Goal: Task Accomplishment & Management: Complete application form

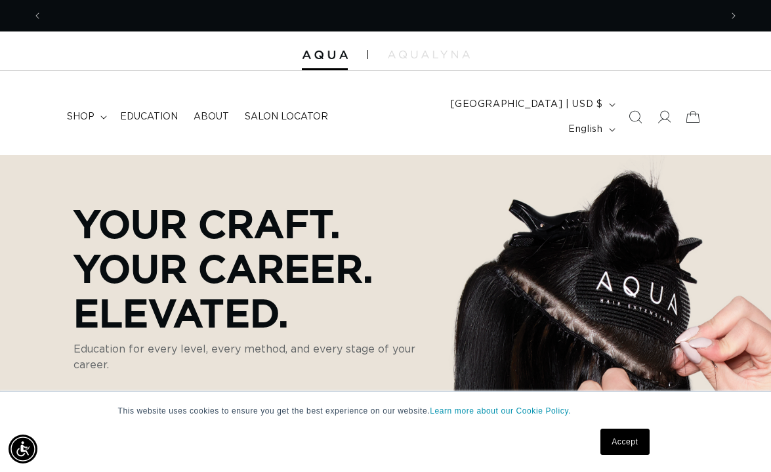
scroll to position [0, 1356]
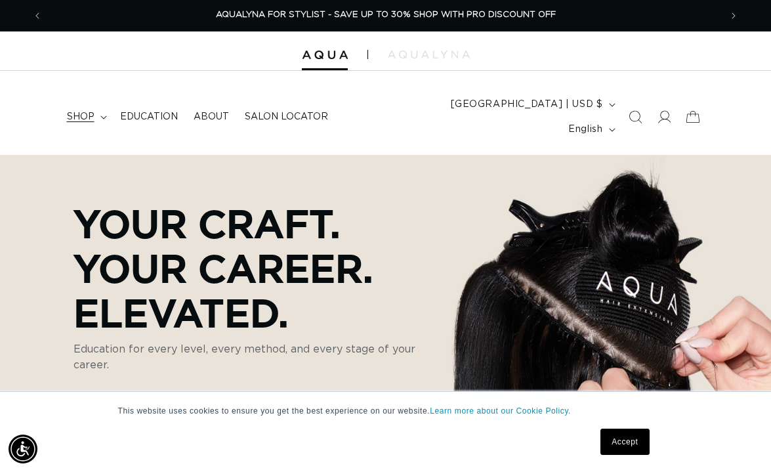
click at [83, 111] on span "shop" at bounding box center [81, 117] width 28 height 12
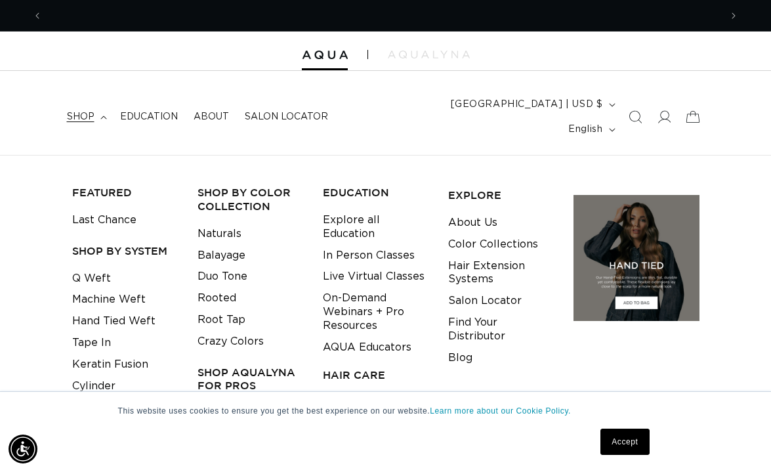
scroll to position [0, 678]
click at [660, 110] on icon at bounding box center [665, 116] width 14 height 13
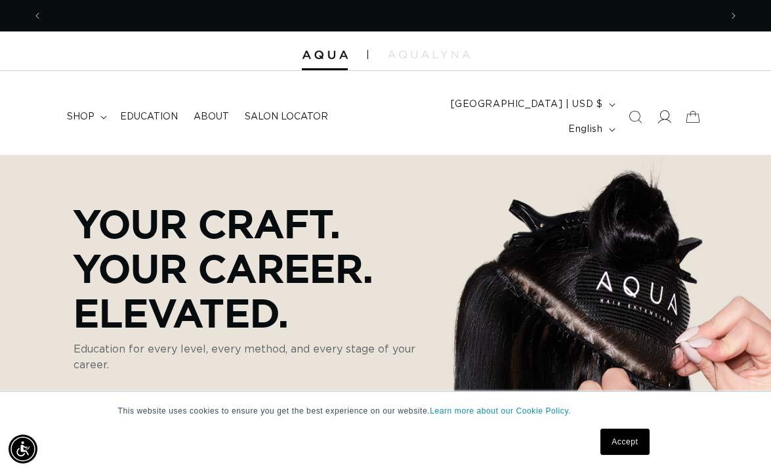
scroll to position [0, 1356]
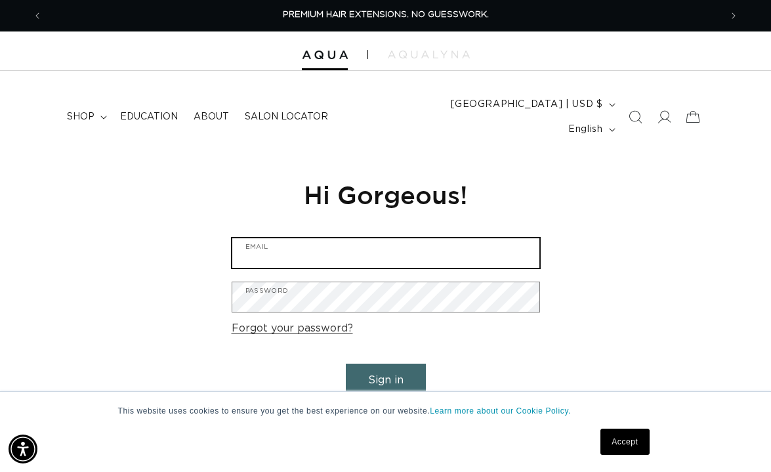
click at [383, 238] on input "Email" at bounding box center [385, 253] width 307 height 30
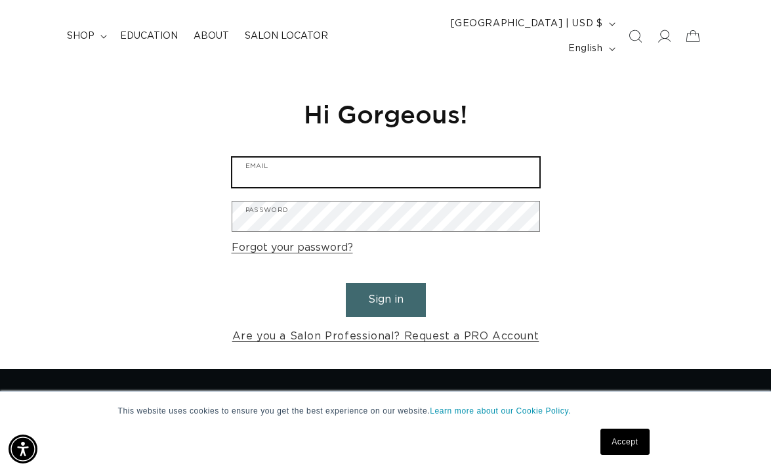
scroll to position [82, 0]
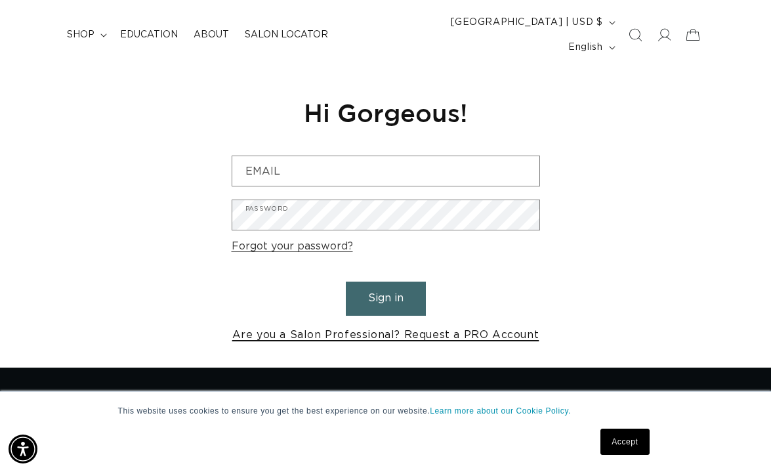
click at [353, 325] on link "Are you a Salon Professional? Request a PRO Account" at bounding box center [385, 334] width 307 height 19
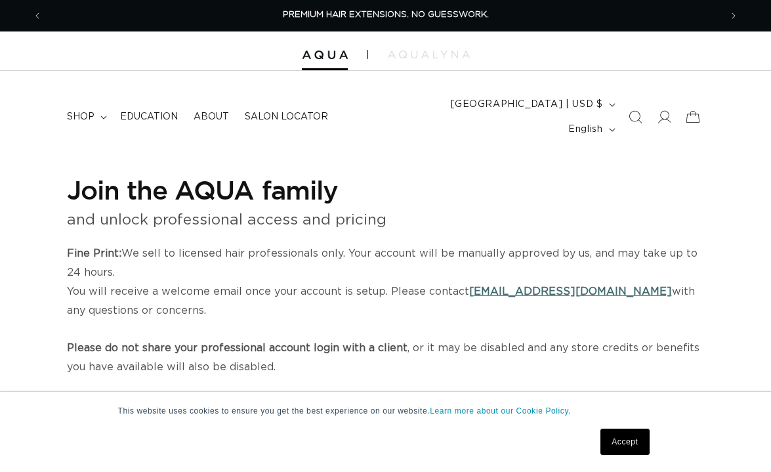
select select "US"
select select "[GEOGRAPHIC_DATA]"
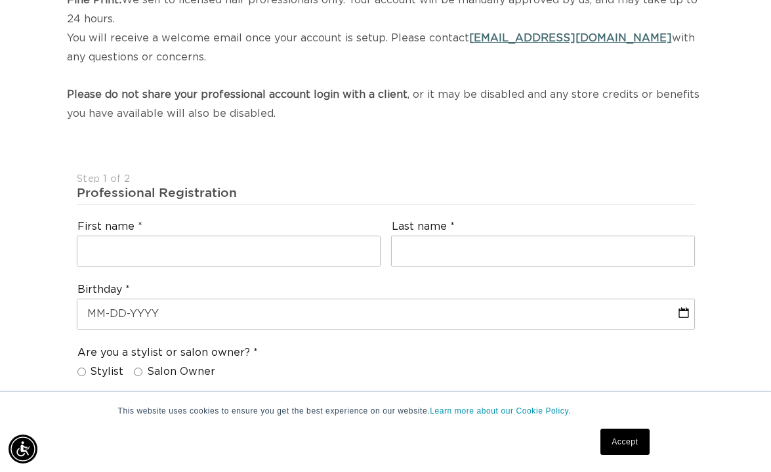
scroll to position [349, 0]
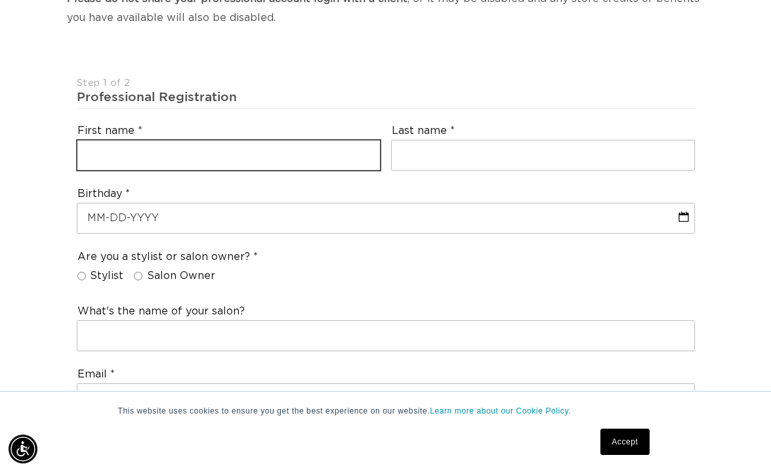
click at [272, 140] on input "text" at bounding box center [228, 155] width 303 height 30
type input "Rachael"
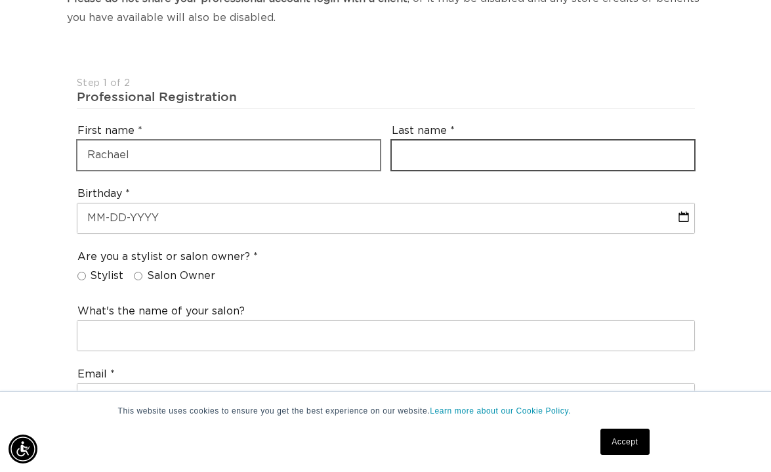
type input "A [PERSON_NAME]"
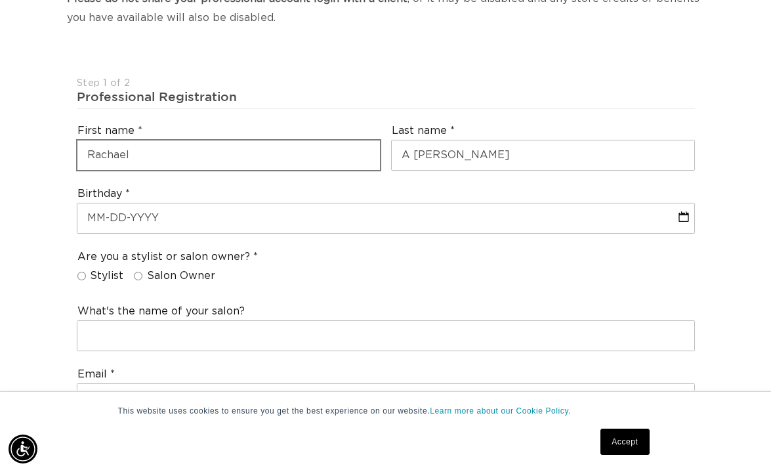
type input "[PHONE_NUMBER]"
select select "[US_STATE]"
type input "80127"
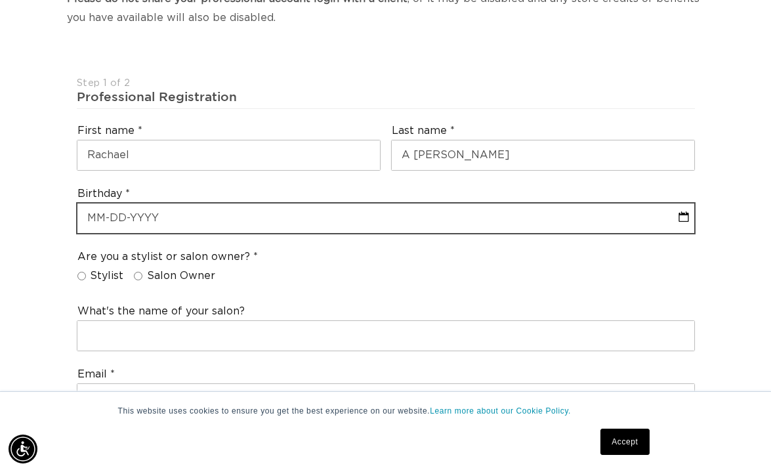
click at [220, 203] on input "text" at bounding box center [385, 218] width 617 height 30
select select "7"
select select "2025"
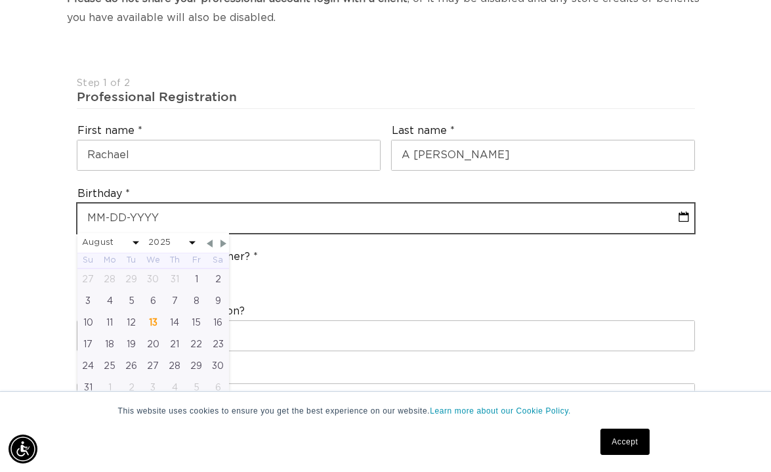
type input "0"
select select "7"
select select "2025"
type input "02"
select select "7"
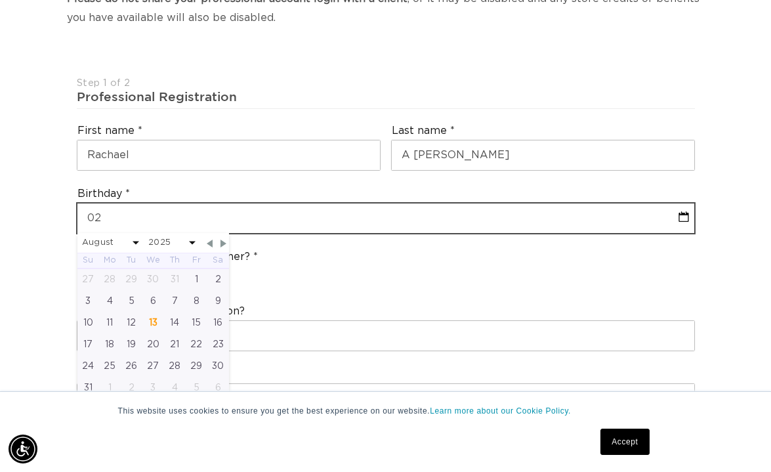
select select "2025"
type input "02-2"
select select "7"
select select "2025"
type input "02-21"
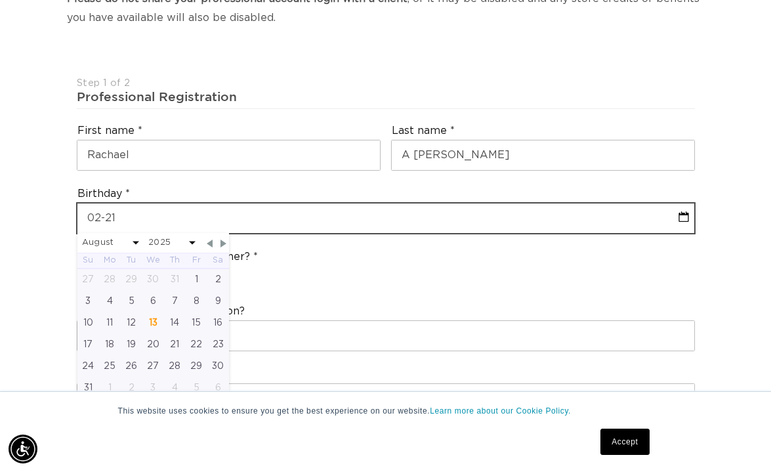
select select "7"
select select "2025"
type input "02-21-1"
select select "7"
select select "2025"
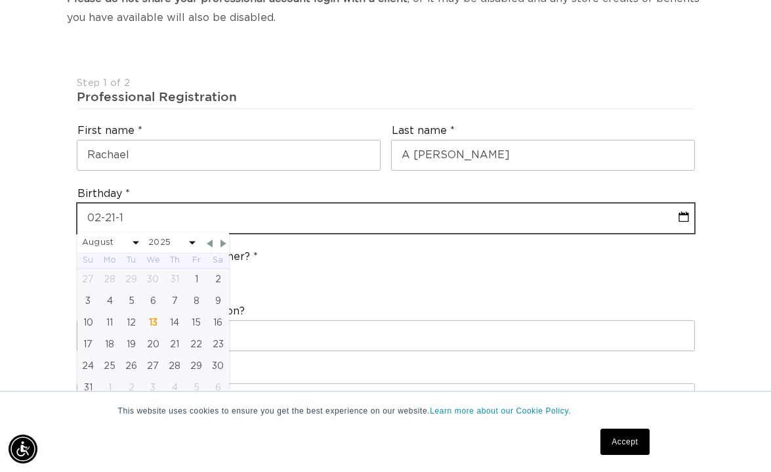
scroll to position [0, 1356]
type input "[PHONE_NUMBER]"
select select "7"
select select "2025"
type input "[DATE]"
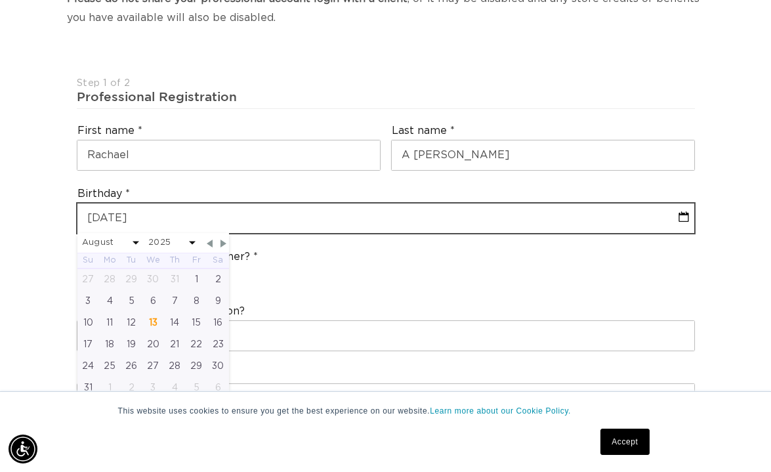
select select "1"
select select "1986"
type input "[DATE]"
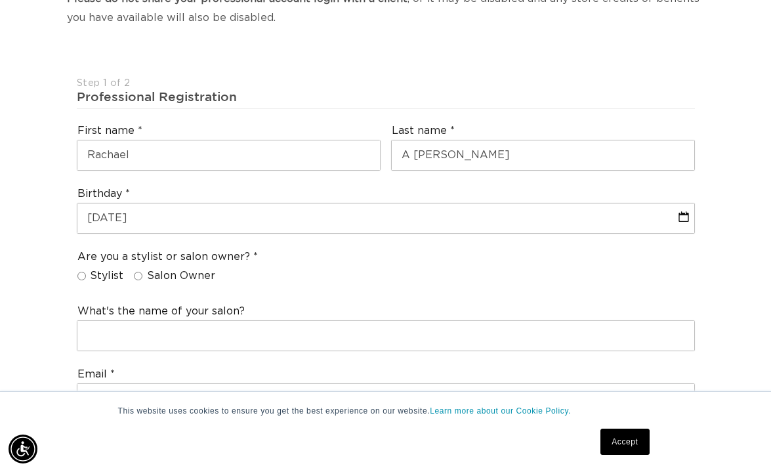
scroll to position [0, 0]
click at [84, 272] on input "Stylist" at bounding box center [81, 276] width 9 height 9
radio input "true"
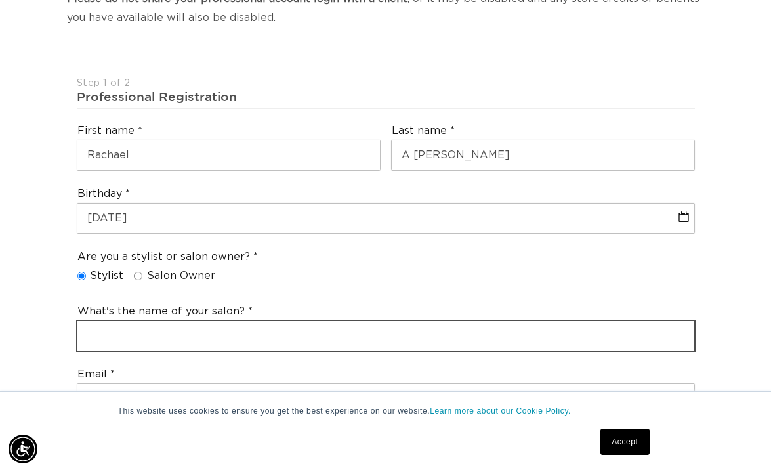
click at [114, 321] on input "text" at bounding box center [385, 336] width 617 height 30
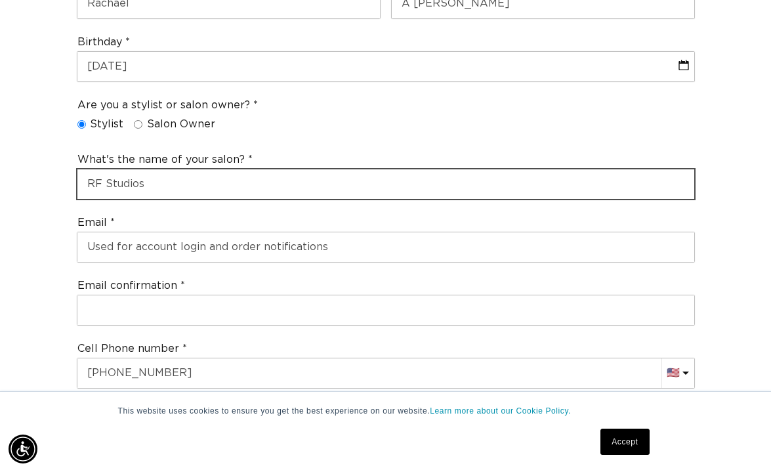
scroll to position [0, 1356]
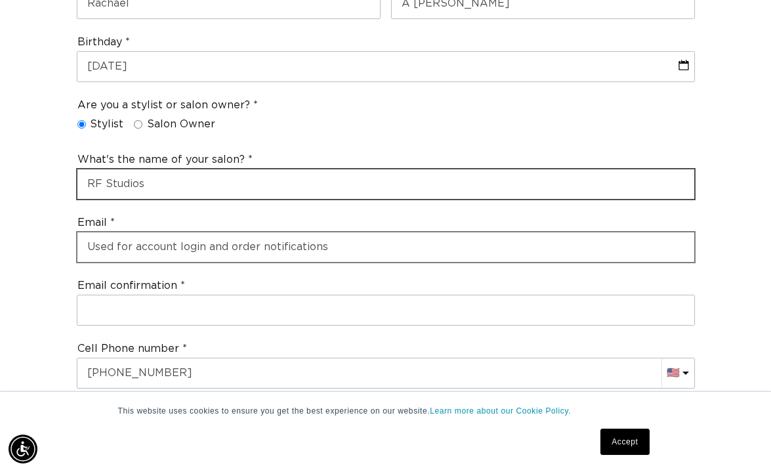
type input "RF Studios"
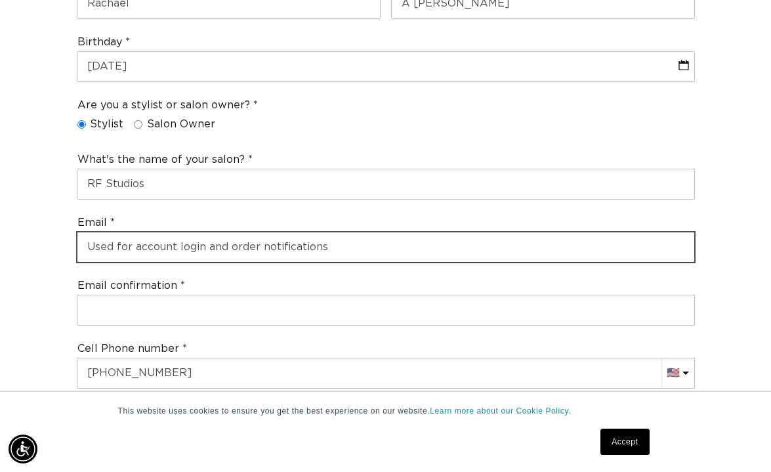
click at [154, 232] on input "email" at bounding box center [385, 247] width 617 height 30
type input "[PERSON_NAME][EMAIL_ADDRESS][DOMAIN_NAME]"
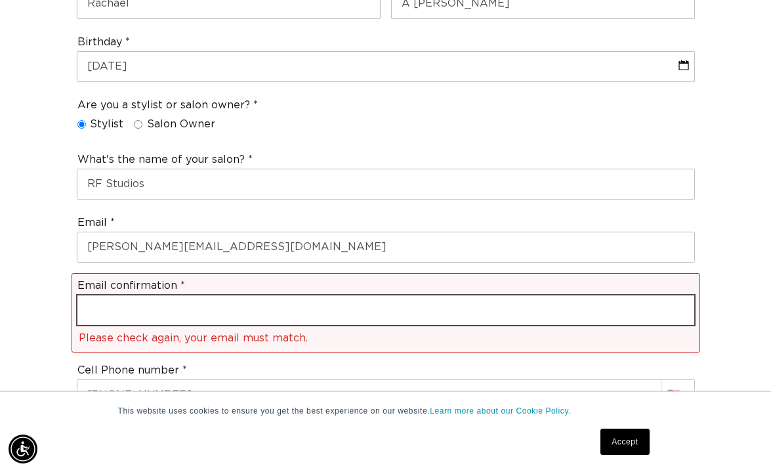
click at [153, 302] on input "email" at bounding box center [385, 310] width 617 height 30
type input "[PERSON_NAME][EMAIL_ADDRESS][DOMAIN_NAME]"
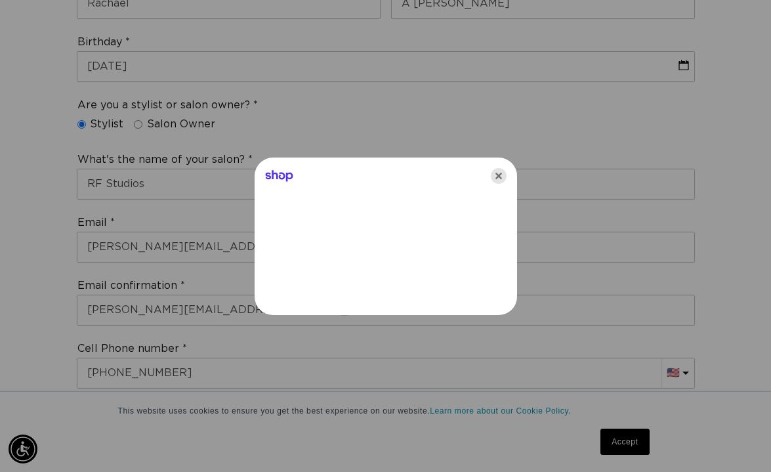
scroll to position [0, 0]
click at [497, 176] on icon "Close" at bounding box center [499, 176] width 16 height 16
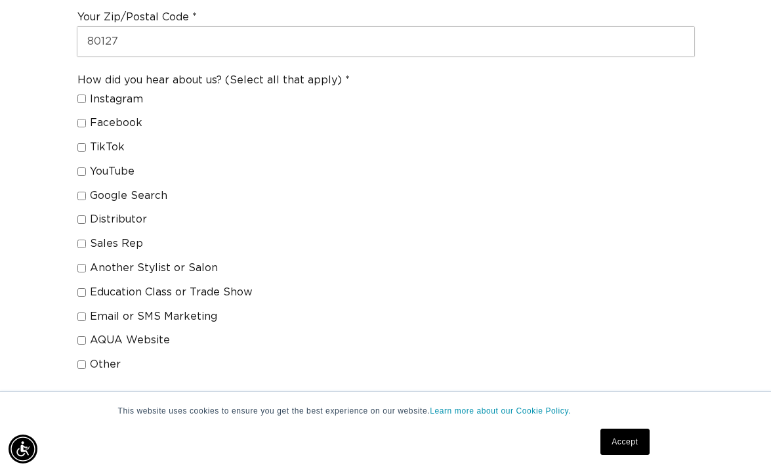
scroll to position [0, 1356]
click at [85, 237] on label "Sales Rep" at bounding box center [208, 244] width 262 height 14
click at [85, 240] on input "Sales Rep" at bounding box center [81, 244] width 9 height 9
checkbox input "true"
click at [83, 215] on input "Distributor" at bounding box center [81, 219] width 9 height 9
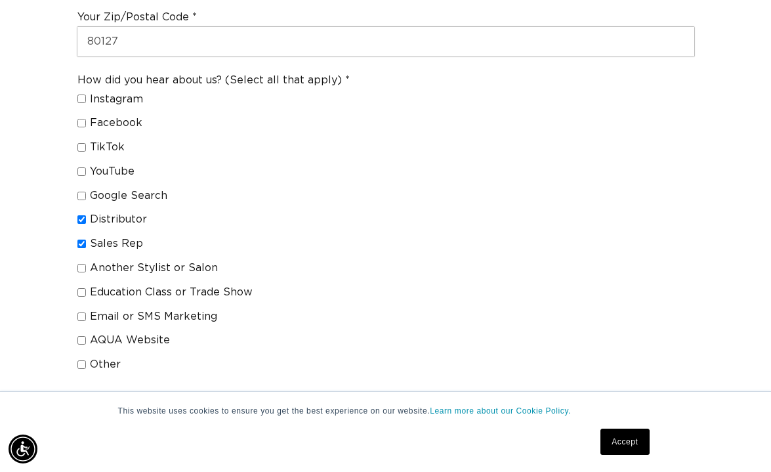
checkbox input "true"
click at [84, 237] on label "Sales Rep" at bounding box center [208, 244] width 262 height 14
click at [84, 240] on input "Sales Rep" at bounding box center [81, 244] width 9 height 9
checkbox input "false"
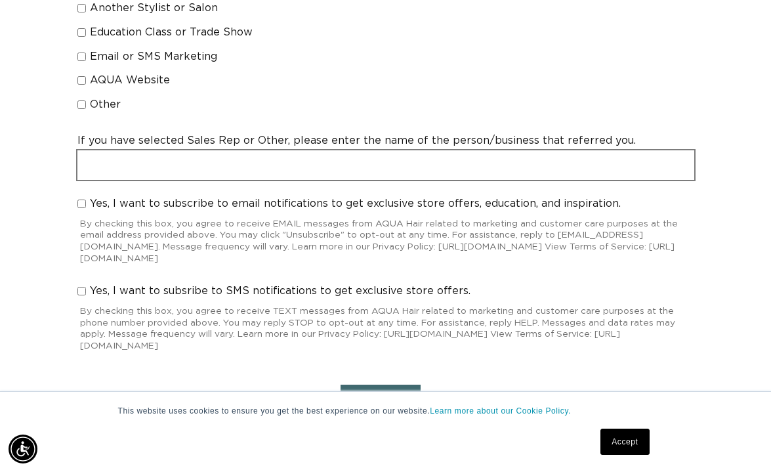
scroll to position [0, 678]
click at [240, 150] on input "text" at bounding box center [385, 165] width 617 height 30
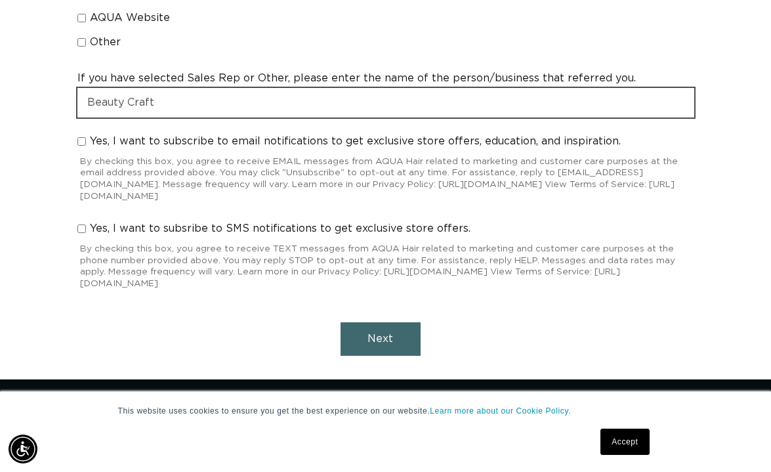
scroll to position [1379, 0]
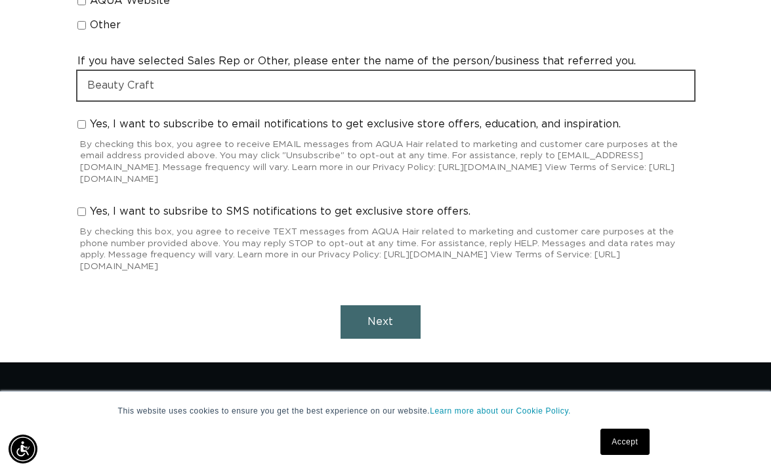
type input "Beauty Craft"
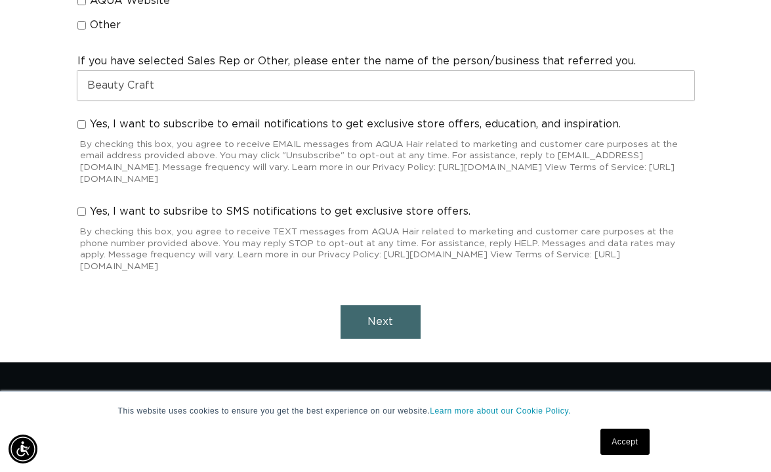
click at [393, 305] on button "Next" at bounding box center [381, 321] width 80 height 33
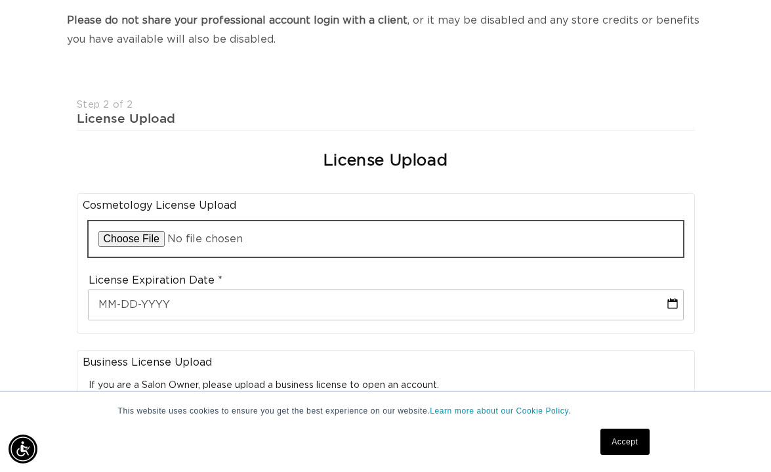
scroll to position [0, 678]
type input "C:\fakepath\Screenshot [DATE] 10.57.57 AM.png"
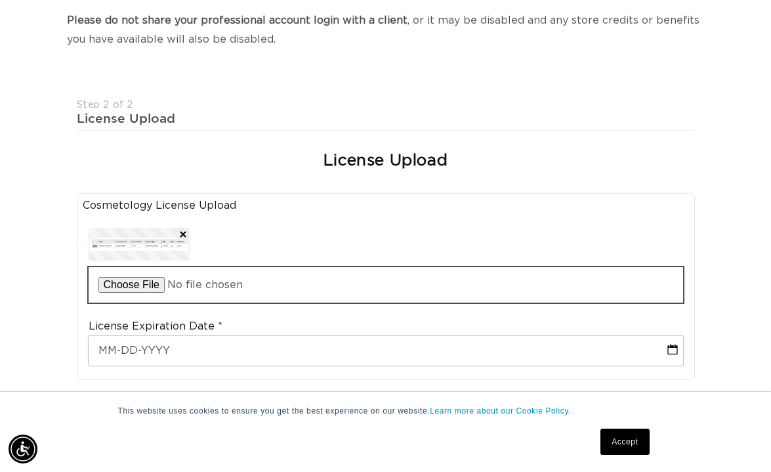
scroll to position [0, 1356]
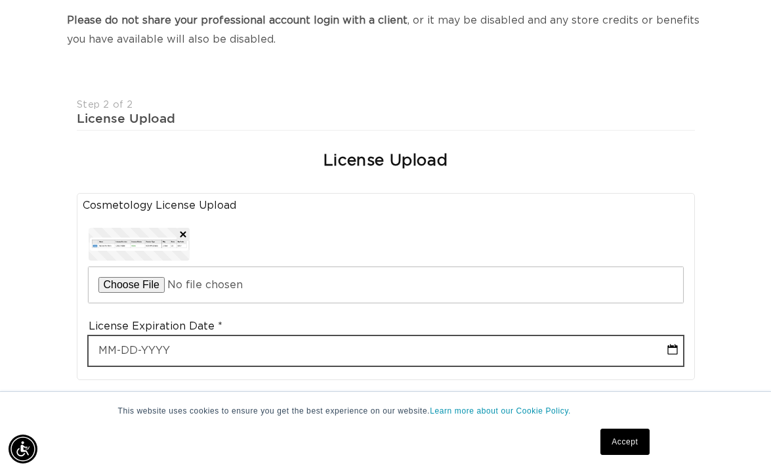
select select "7"
click at [201, 336] on input "text" at bounding box center [386, 351] width 595 height 30
select select "7"
click at [243, 336] on input "text" at bounding box center [386, 351] width 595 height 30
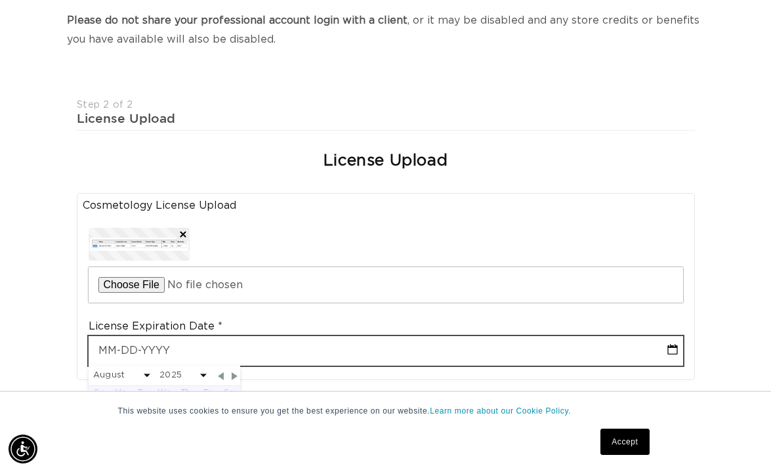
type input "0"
select select "7"
type input "04"
select select "7"
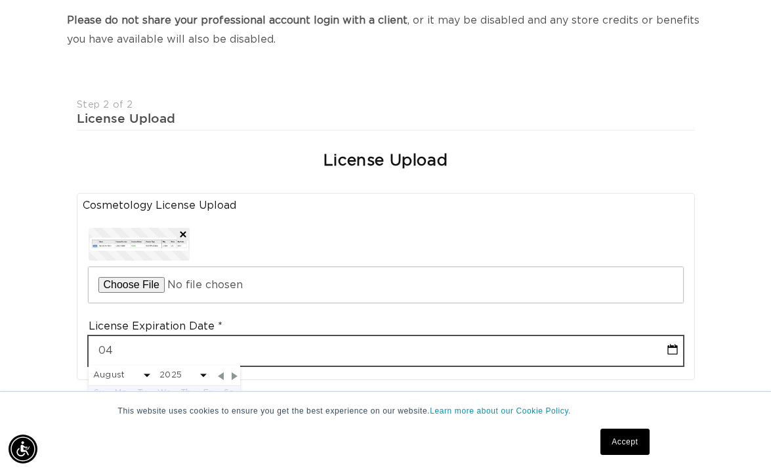
type input "04-3"
select select "7"
type input "04-30"
select select "7"
type input "04-30-2"
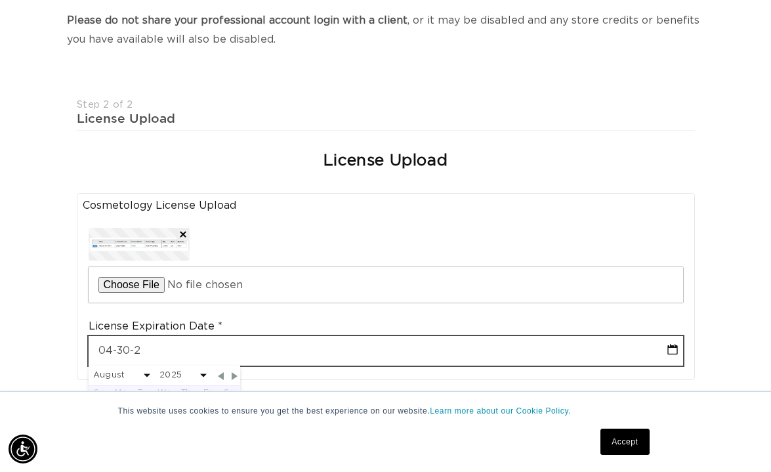
select select "7"
type input "[DATE]"
select select "3"
select select "2026"
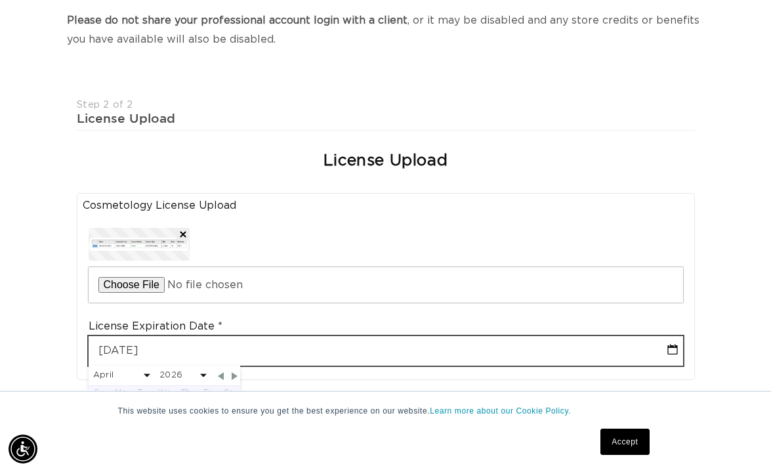
type input "[DATE]"
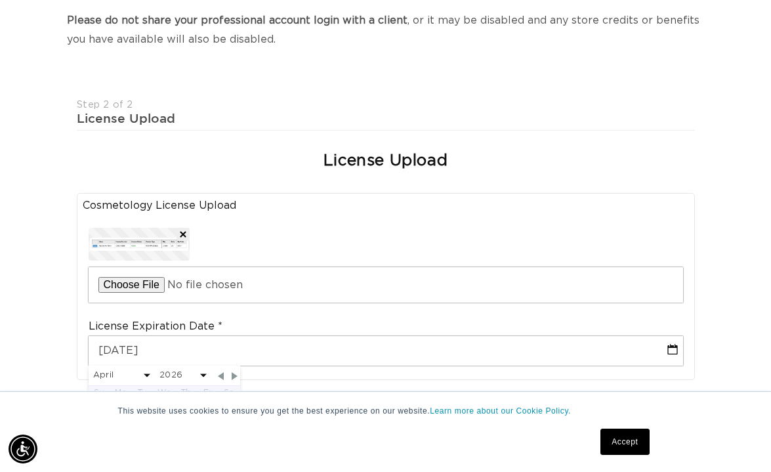
click at [744, 252] on div "Join the AQUA family and unlock professional access and pricing Fine Print: We …" at bounding box center [385, 380] width 771 height 1106
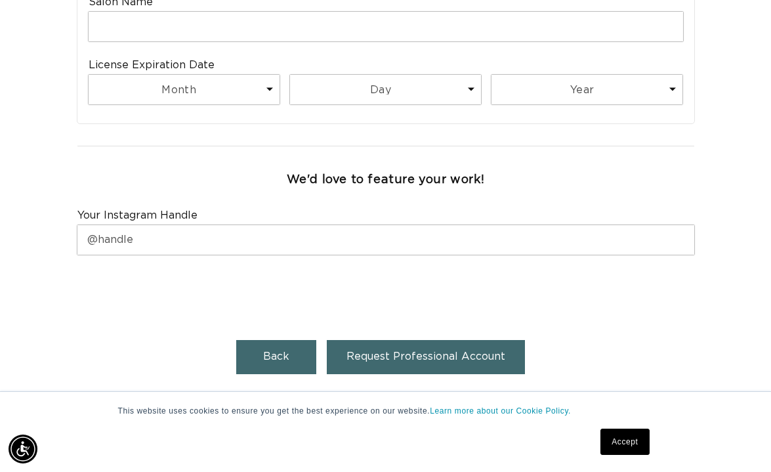
click at [417, 351] on span "Request Professional Account" at bounding box center [425, 356] width 159 height 10
